Goal: Information Seeking & Learning: Compare options

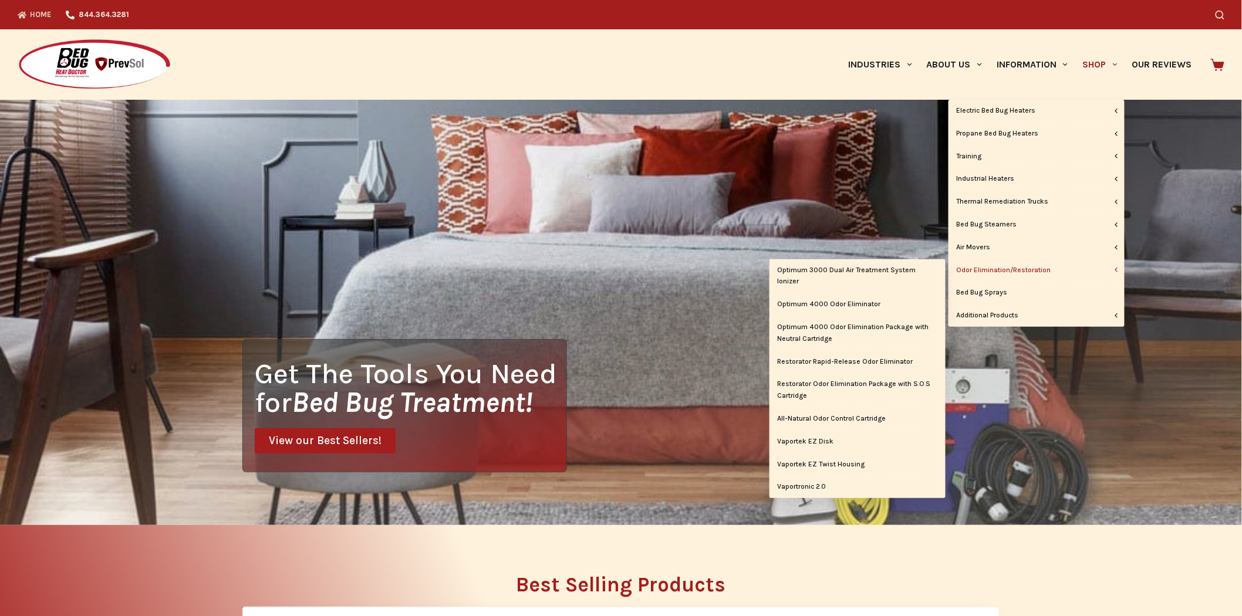
click at [1047, 272] on link "Odor Elimination/Restoration" at bounding box center [1037, 271] width 176 height 22
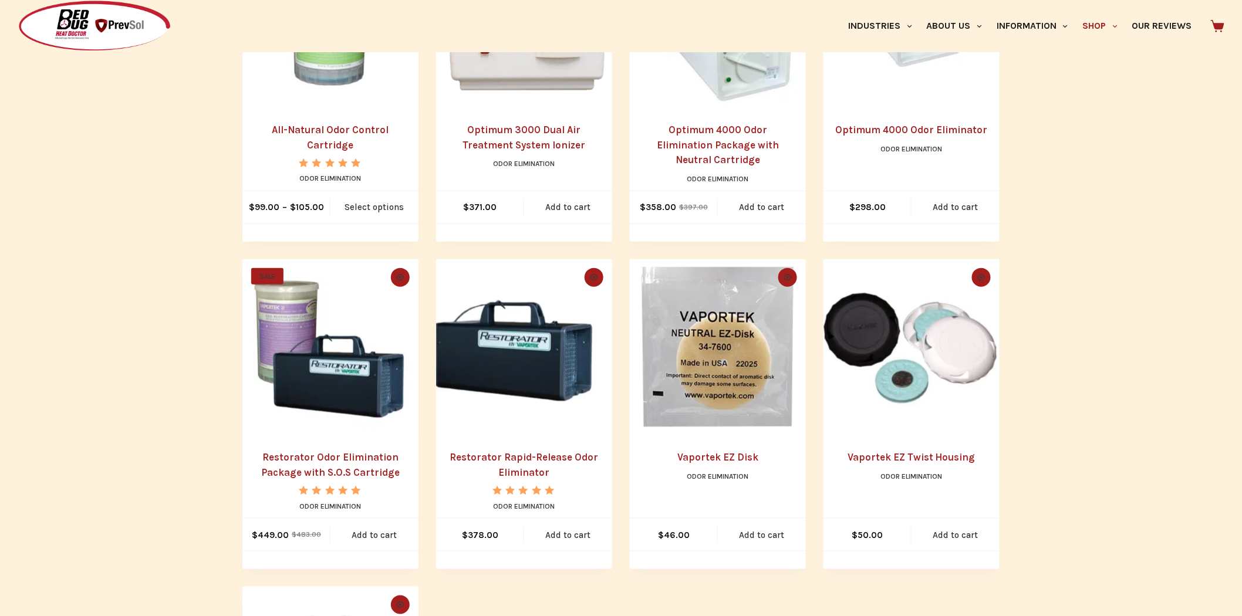
scroll to position [391, 0]
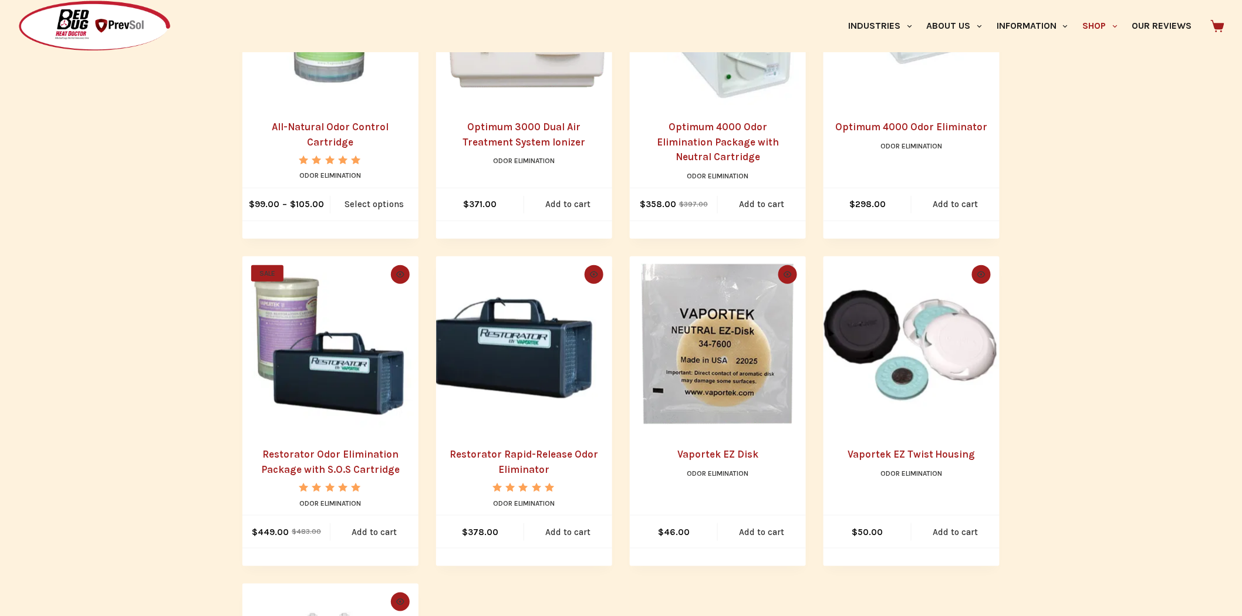
click at [288, 390] on img "Restorator Odor Elimination Package with S.O.S Cartridge" at bounding box center [330, 345] width 176 height 176
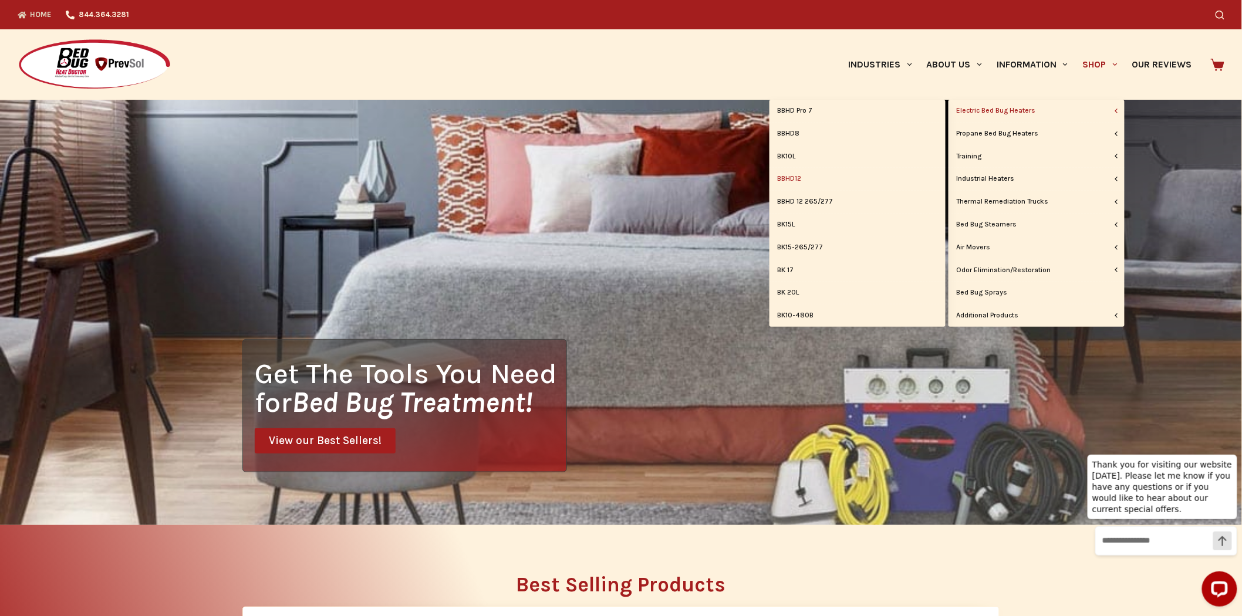
click at [797, 177] on link "BBHD12" at bounding box center [858, 179] width 176 height 22
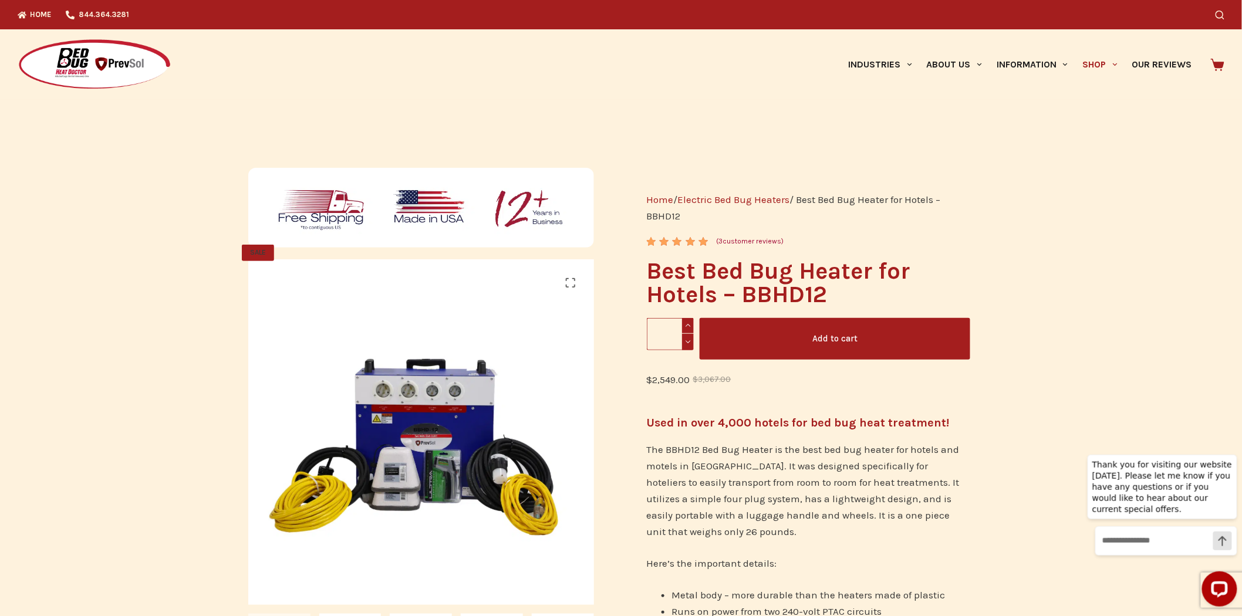
click at [460, 6] on div "Home 844.364.3281" at bounding box center [347, 14] width 659 height 29
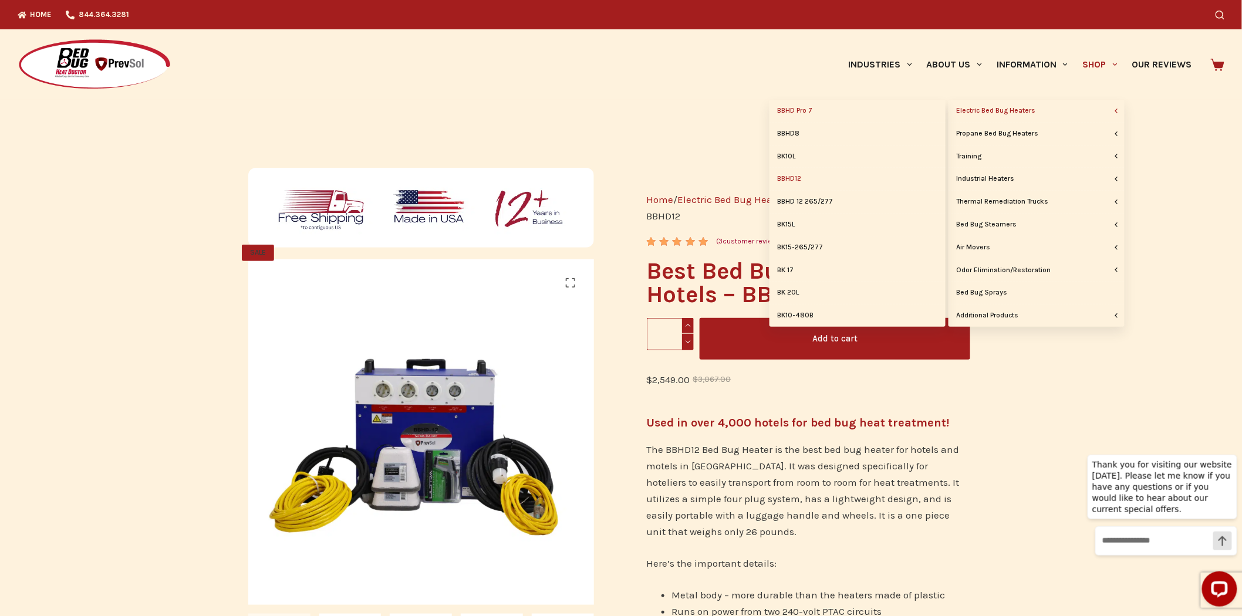
click at [803, 108] on link "BBHD Pro 7" at bounding box center [858, 111] width 176 height 22
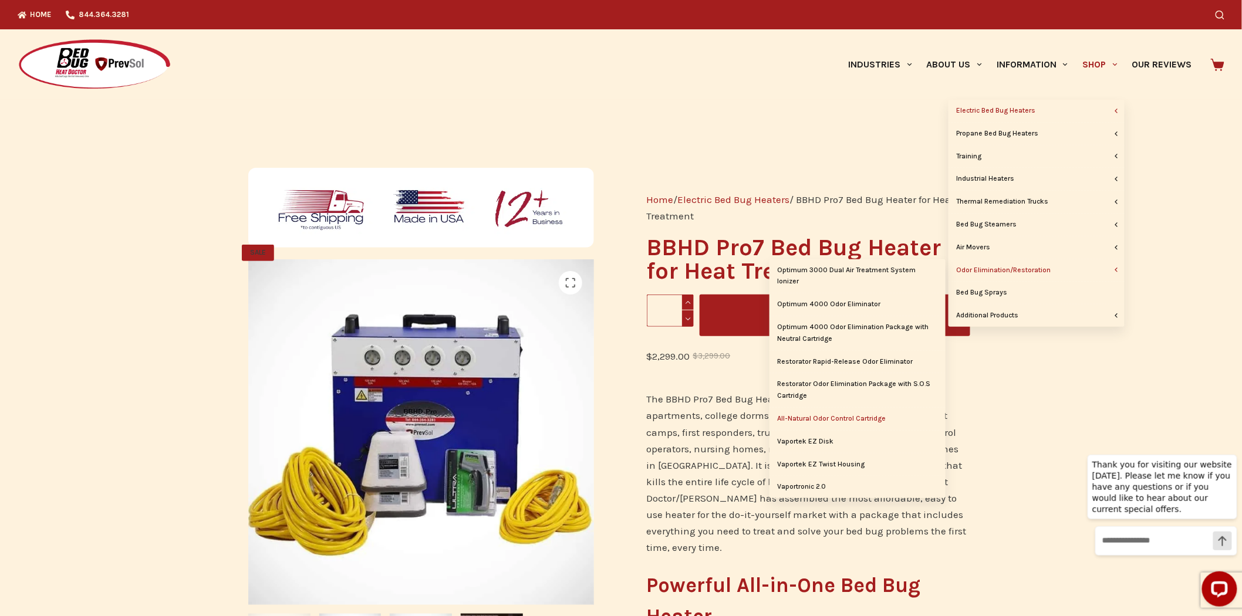
click at [850, 421] on link "All-Natural Odor Control Cartridge" at bounding box center [858, 419] width 176 height 22
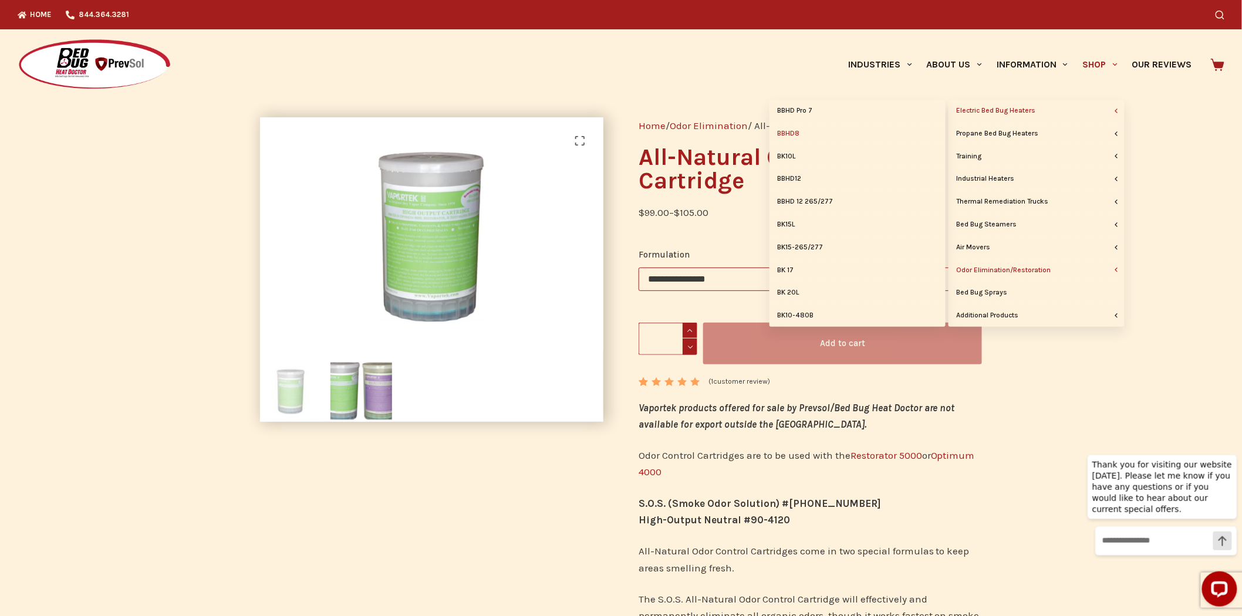
click at [783, 132] on link "BBHD8" at bounding box center [858, 134] width 176 height 22
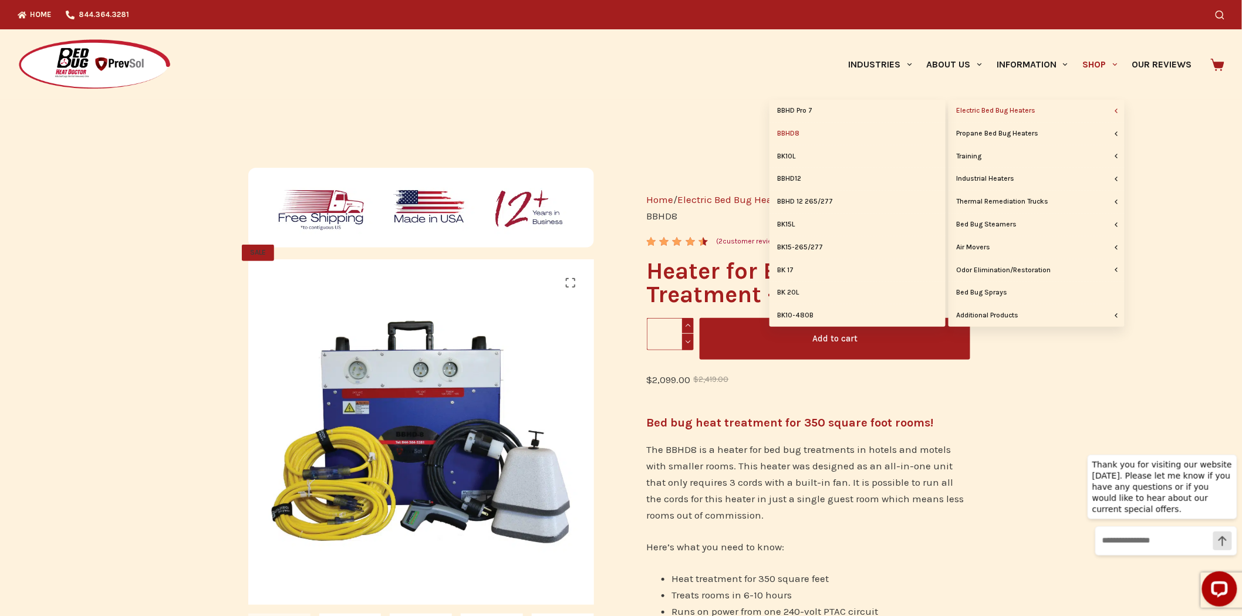
click at [1122, 113] on span "Primary" at bounding box center [1116, 111] width 11 height 11
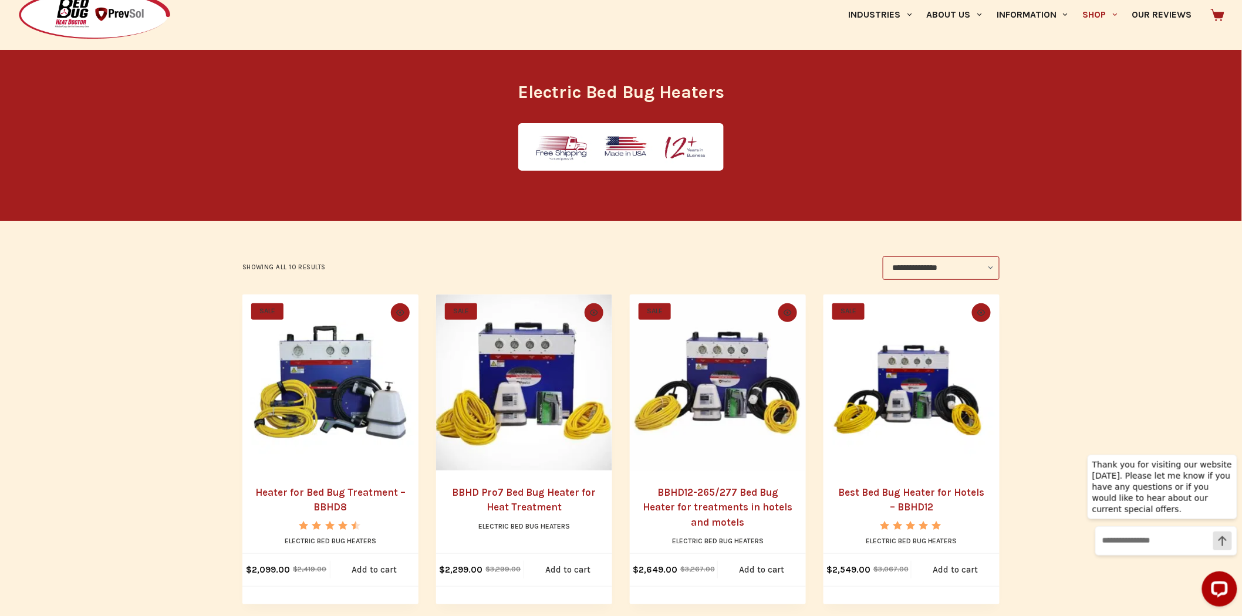
scroll to position [65, 0]
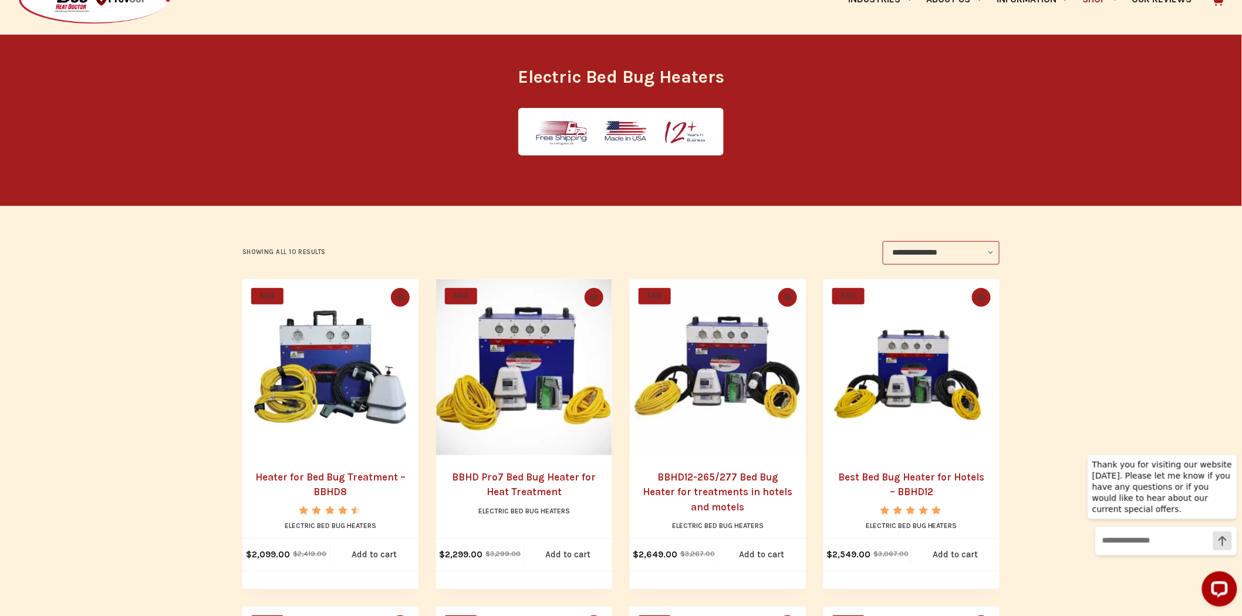
click at [271, 406] on img "Heater for Bed Bug Treatment - BBHD8" at bounding box center [330, 367] width 176 height 176
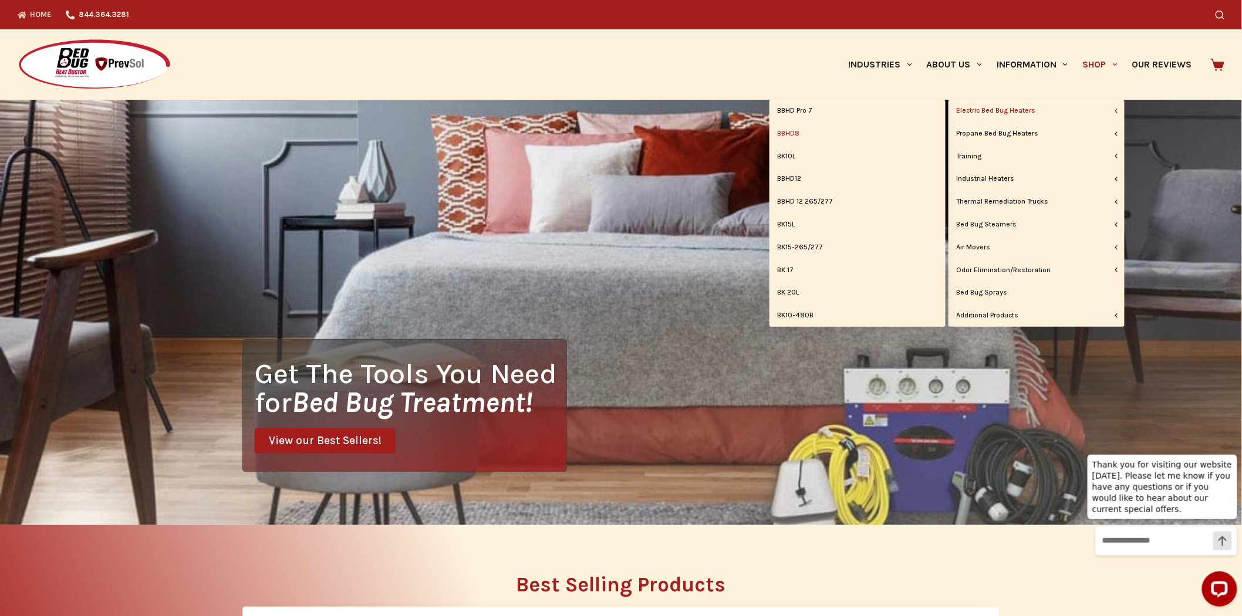
click at [793, 127] on link "BBHD8" at bounding box center [858, 134] width 176 height 22
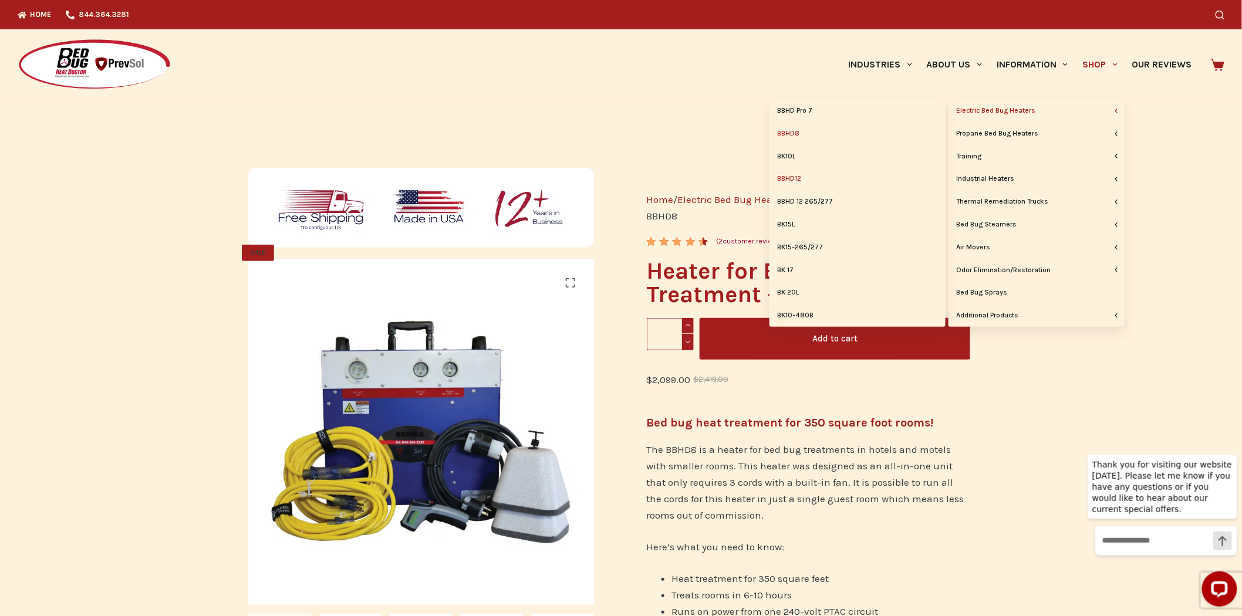
click at [793, 176] on link "BBHD12" at bounding box center [858, 179] width 176 height 22
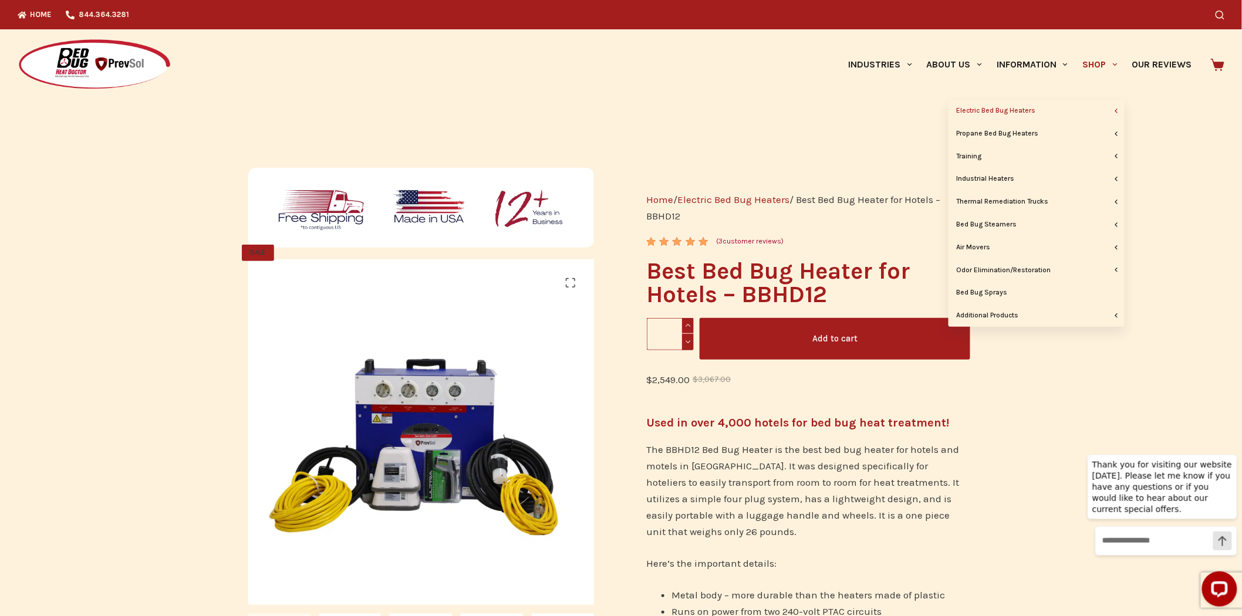
click at [1110, 65] on link "Shop" at bounding box center [1100, 64] width 49 height 70
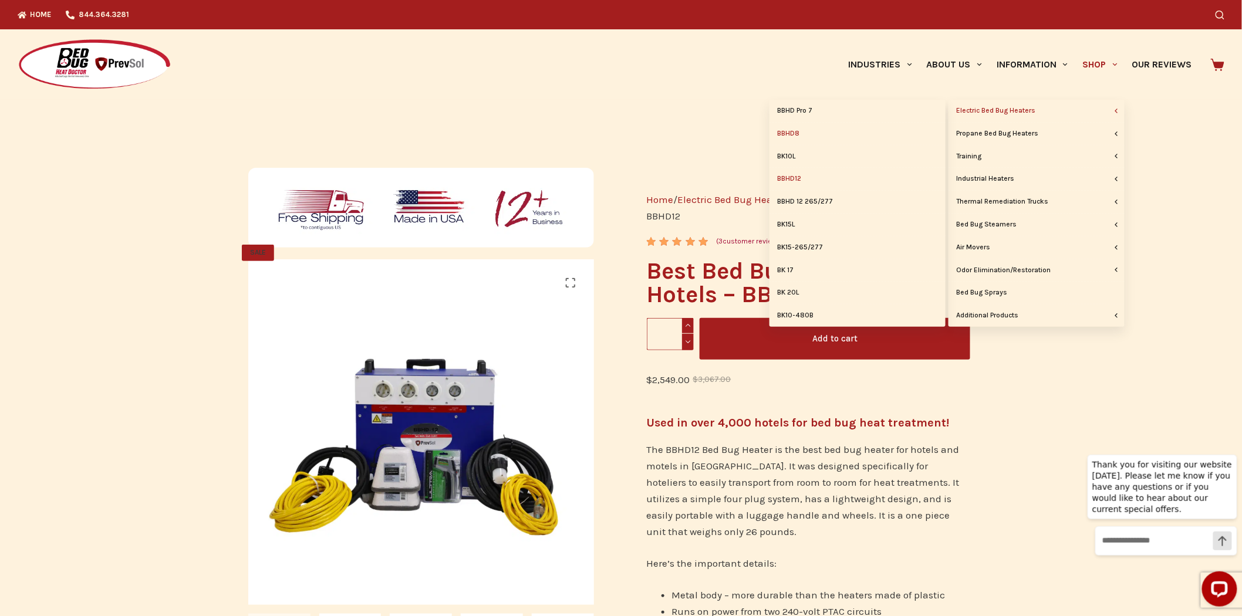
click at [794, 128] on link "BBHD8" at bounding box center [858, 134] width 176 height 22
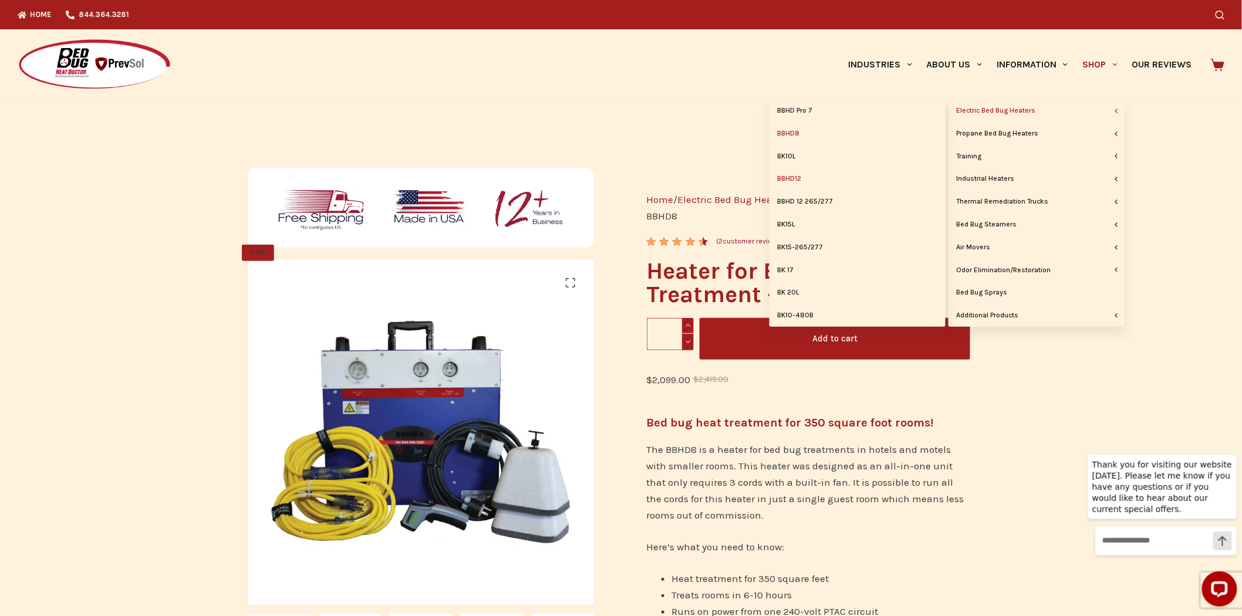
click at [799, 177] on link "BBHD12" at bounding box center [858, 179] width 176 height 22
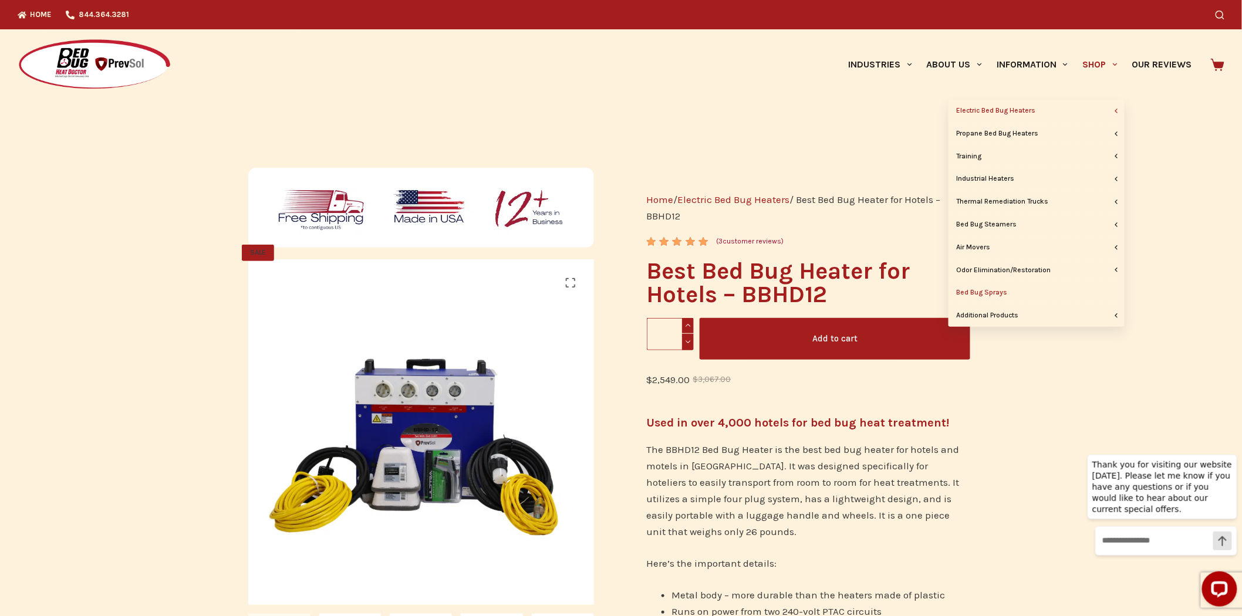
click at [1005, 294] on link "Bed Bug Sprays" at bounding box center [1037, 293] width 176 height 22
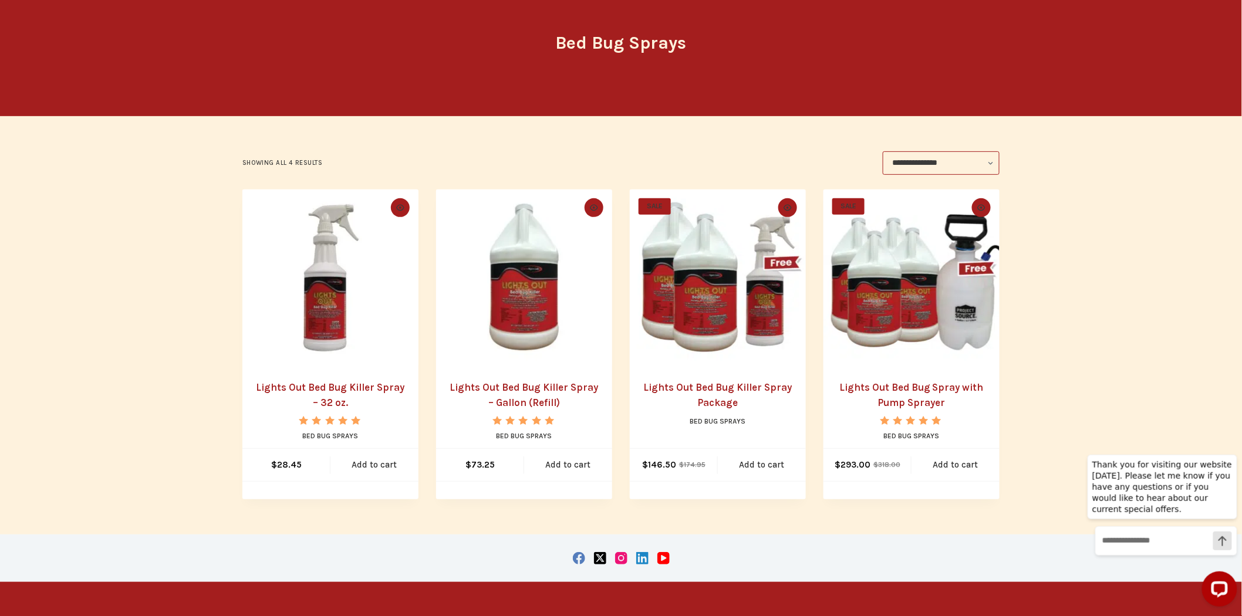
click at [328, 308] on img "Lights Out Bed Bug Killer Spray - 32 oz." at bounding box center [330, 278] width 176 height 176
